Goal: Navigation & Orientation: Find specific page/section

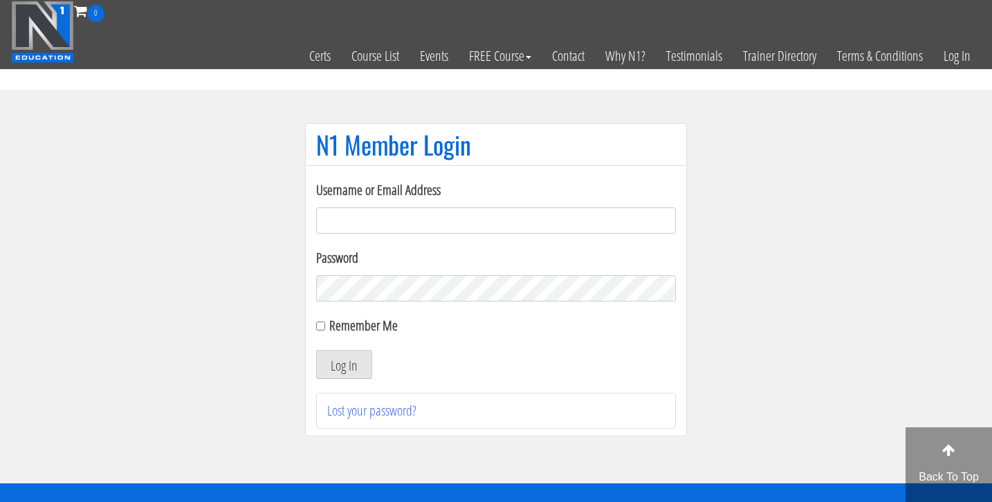
click at [492, 232] on input "Username or Email Address" at bounding box center [496, 221] width 360 height 26
type input "bosslady"
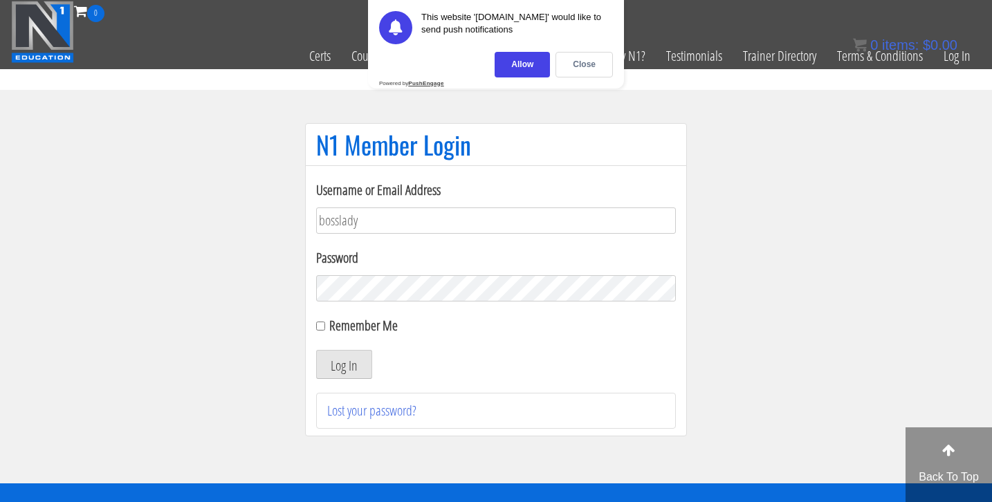
click at [316, 350] on button "Log In" at bounding box center [344, 364] width 56 height 29
click at [590, 67] on div "Close" at bounding box center [584, 65] width 57 height 26
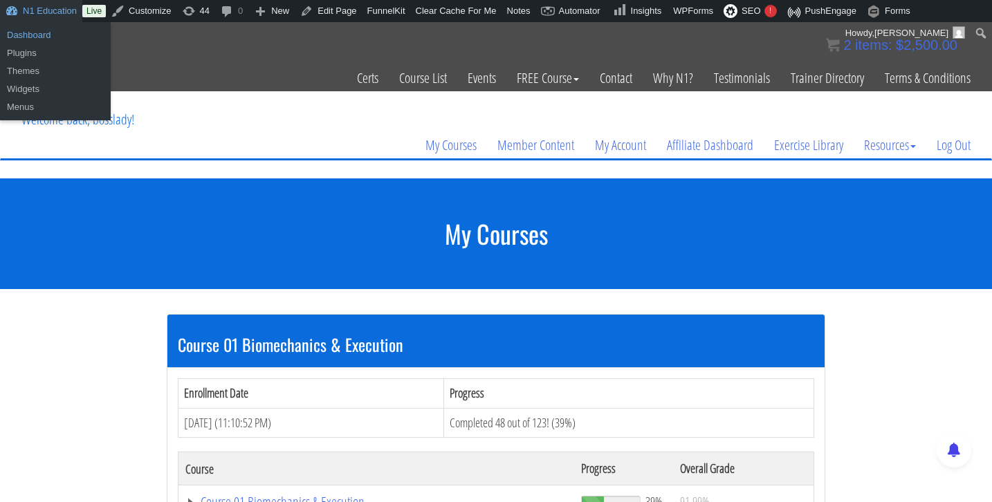
click at [35, 40] on link "Dashboard" at bounding box center [55, 35] width 111 height 18
